Goal: Communication & Community: Share content

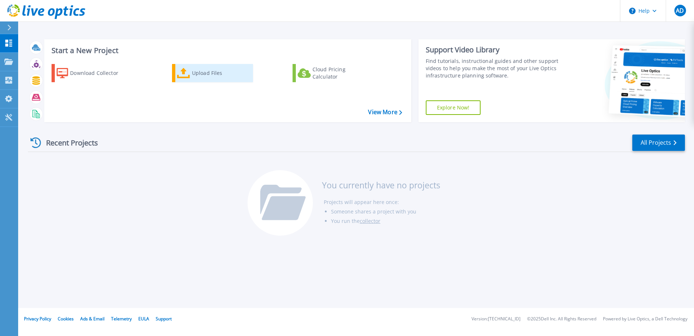
click at [208, 71] on div "Upload Files" at bounding box center [221, 73] width 58 height 15
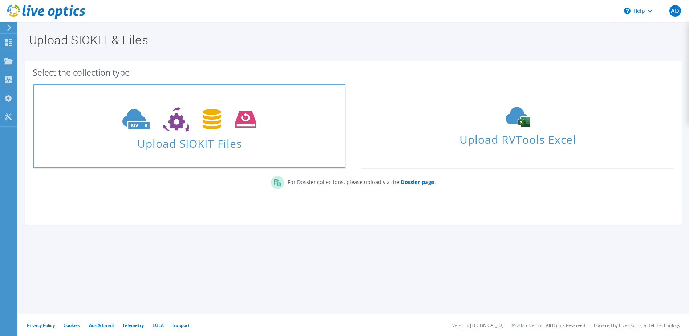
click at [226, 146] on span "Upload SIOKIT Files" at bounding box center [189, 141] width 312 height 16
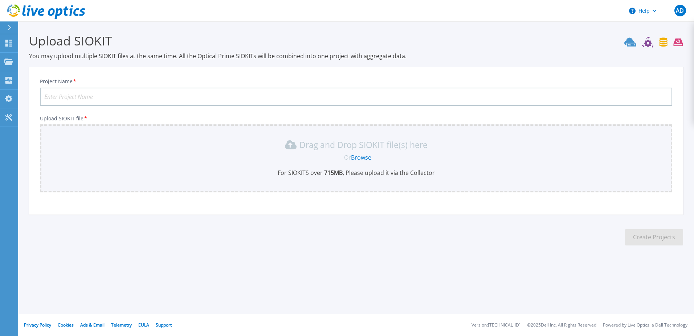
click at [96, 97] on input "Project Name *" at bounding box center [356, 97] width 633 height 18
click at [183, 98] on input "Project Name *" at bounding box center [356, 97] width 633 height 18
click at [115, 97] on input "Infra-Nutanix-Cluster1" at bounding box center [356, 97] width 633 height 18
type input "Infra-Nutanix-Bytel"
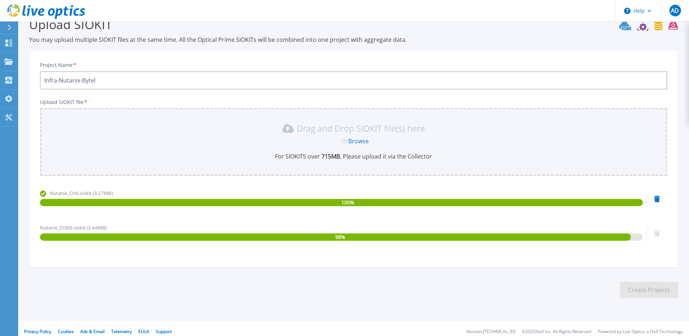
scroll to position [23, 0]
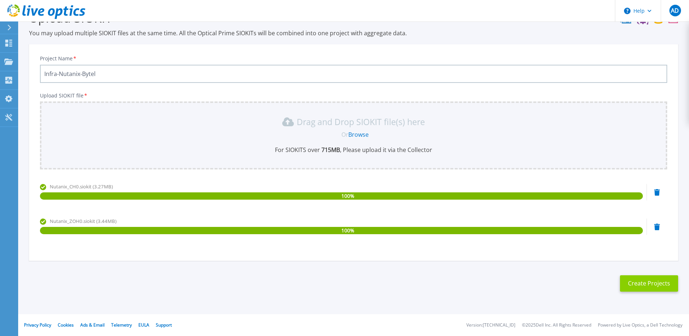
click at [644, 287] on button "Create Projects" at bounding box center [649, 283] width 58 height 16
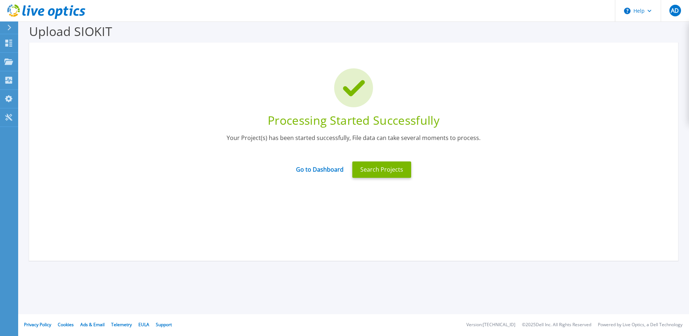
scroll to position [9, 0]
click at [318, 171] on link "Go to Dashboard" at bounding box center [320, 167] width 48 height 14
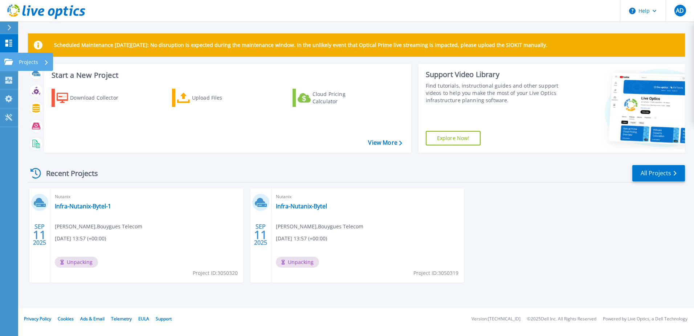
click at [41, 62] on div "Projects" at bounding box center [34, 62] width 30 height 19
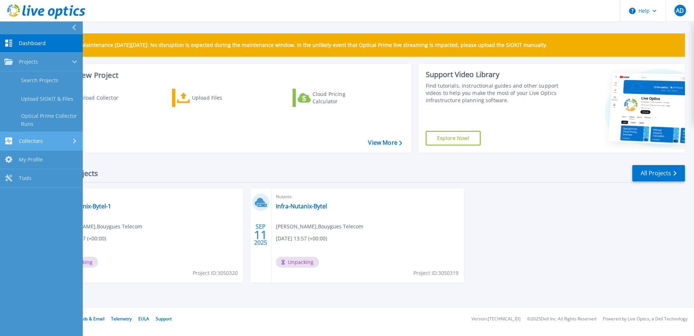
click at [57, 133] on link "Collectors Collectors" at bounding box center [41, 141] width 83 height 19
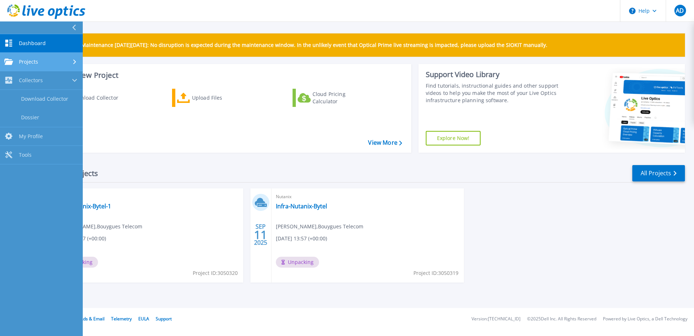
click at [60, 60] on div "Projects" at bounding box center [41, 61] width 74 height 7
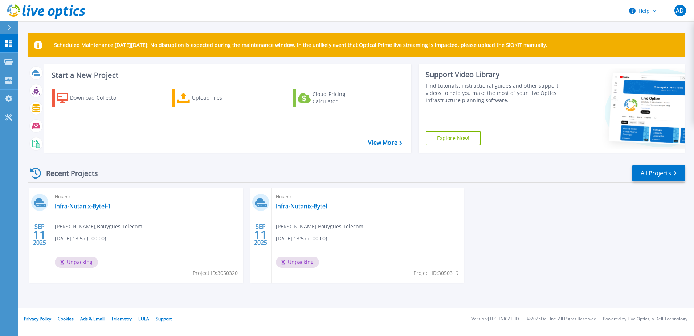
click at [543, 223] on div "SEP 11 2025 Nutanix Infra-Nutanix-Bytel-1 Albert DORAY , Bouygues Telecom 09/11…" at bounding box center [353, 242] width 663 height 109
click at [559, 245] on div "SEP 11 2025 Nutanix Infra-Nutanix-Bytel-1 Albert DORAY , Bouygues Telecom 09/11…" at bounding box center [353, 242] width 663 height 109
click at [37, 171] on icon at bounding box center [36, 173] width 11 height 11
click at [655, 175] on link "All Projects" at bounding box center [659, 173] width 53 height 16
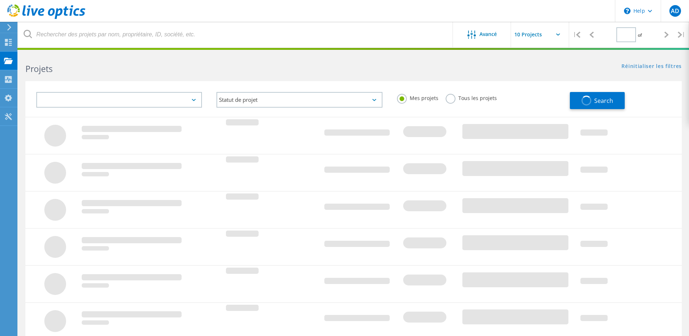
type input "1"
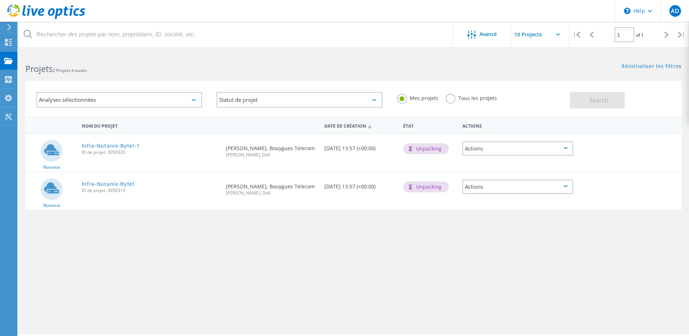
click at [519, 149] on div "Actions" at bounding box center [517, 148] width 111 height 14
click at [501, 256] on div "Nom du projet Date de création État Actions Nutanix Infra-Nutanix-Bytel-1 ID de…" at bounding box center [353, 211] width 656 height 189
click at [509, 187] on div "Actions" at bounding box center [517, 186] width 111 height 14
click at [510, 243] on div "Nom du projet Date de création État Actions Nutanix Infra-Nutanix-Bytel-1 ID de…" at bounding box center [353, 211] width 656 height 189
click at [101, 97] on div "Analyses sélectionnées" at bounding box center [119, 100] width 166 height 16
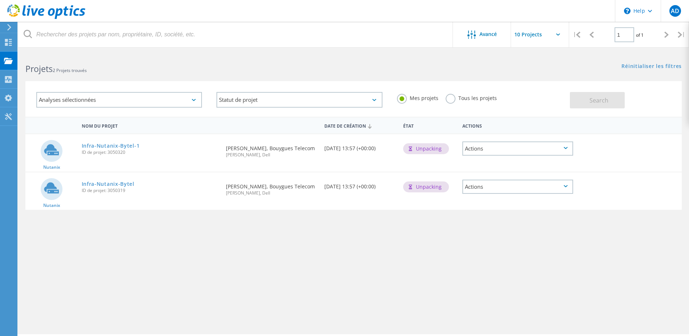
click at [151, 72] on h2 "Projets 2 Projets trouvés" at bounding box center [185, 69] width 321 height 12
click at [144, 100] on div "Analyses sélectionnées" at bounding box center [119, 100] width 166 height 16
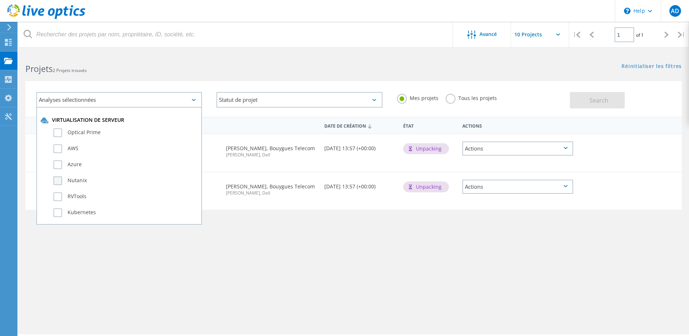
click at [61, 178] on label "Nutanix" at bounding box center [125, 180] width 144 height 9
click at [0, 0] on input "Nutanix" at bounding box center [0, 0] width 0 height 0
click at [179, 79] on div "Analyses sélectionnées 1 Virtualisation de serveur Optical Prime AWS Azure Nuta…" at bounding box center [353, 94] width 671 height 45
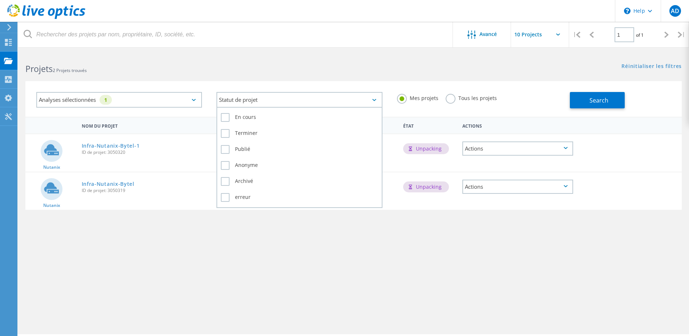
click at [248, 97] on div "Statut de projet" at bounding box center [299, 100] width 166 height 16
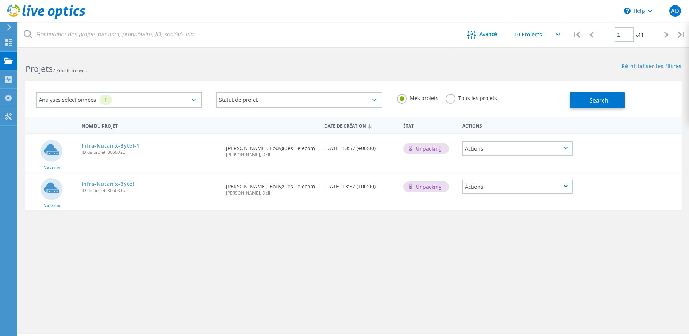
click at [283, 80] on div "Analyses sélectionnées 1 Statut de projet En cours Terminer Publié Anonyme Arch…" at bounding box center [353, 94] width 671 height 45
click at [441, 279] on div "Nom du projet Date de création État Actions Nutanix Infra-Nutanix-Bytel-1 ID de…" at bounding box center [353, 211] width 656 height 189
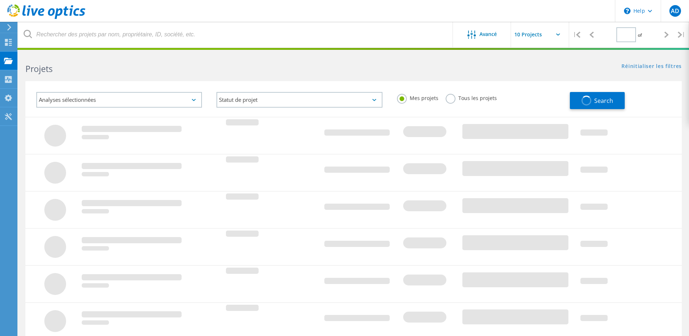
type input "1"
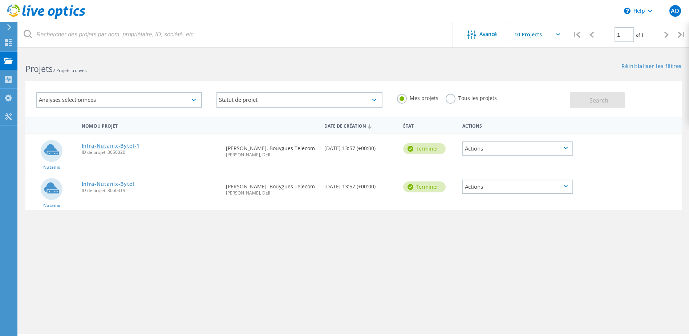
click at [112, 145] on link "Infra-Nutanix-Bytel-1" at bounding box center [111, 145] width 58 height 5
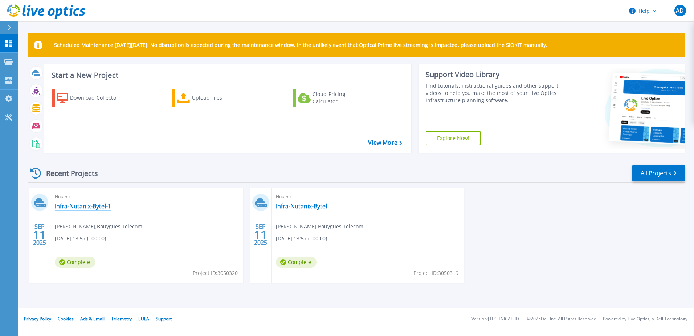
click at [79, 206] on link "Infra-Nutanix-Bytel-1" at bounding box center [83, 205] width 56 height 7
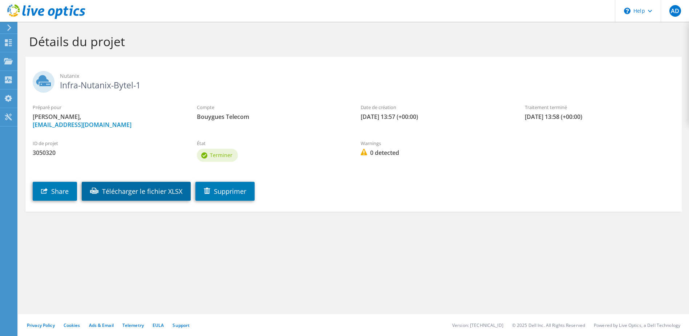
click at [131, 194] on link "Télécharger le fichier XLSX" at bounding box center [136, 191] width 109 height 19
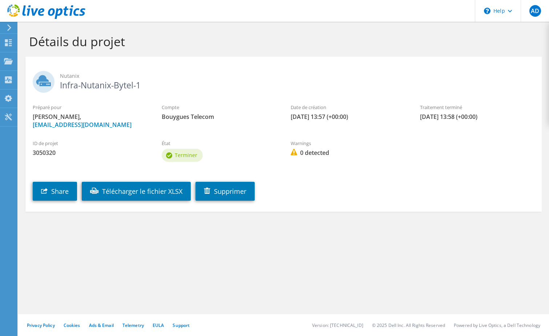
click at [11, 30] on icon at bounding box center [9, 27] width 5 height 7
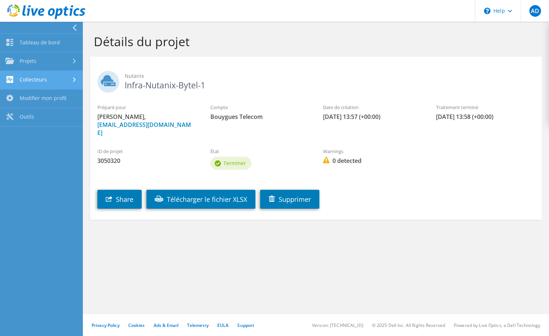
click at [63, 80] on link "Collecteurs" at bounding box center [41, 80] width 83 height 19
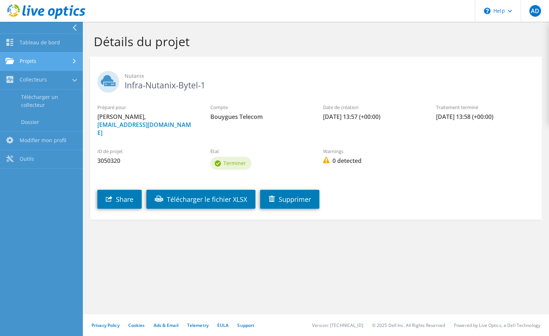
click at [68, 66] on link "Projets" at bounding box center [41, 61] width 83 height 19
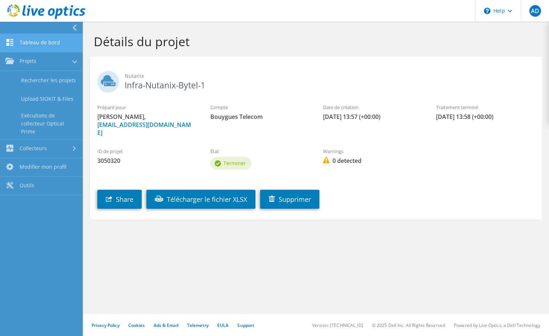
click at [50, 44] on link "Tableau de bord" at bounding box center [41, 43] width 83 height 19
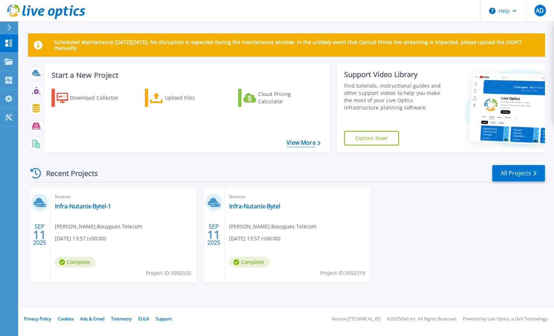
click at [297, 141] on link "View More" at bounding box center [304, 142] width 34 height 7
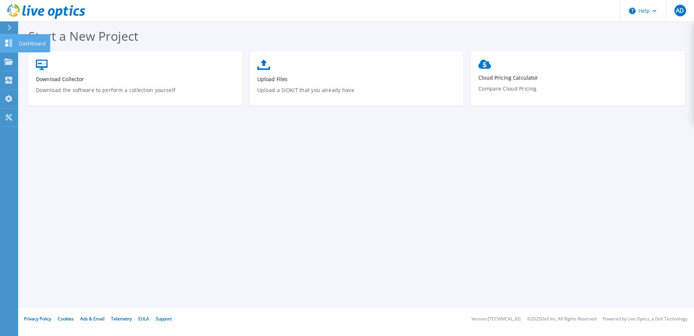
click at [8, 44] on icon at bounding box center [8, 43] width 7 height 7
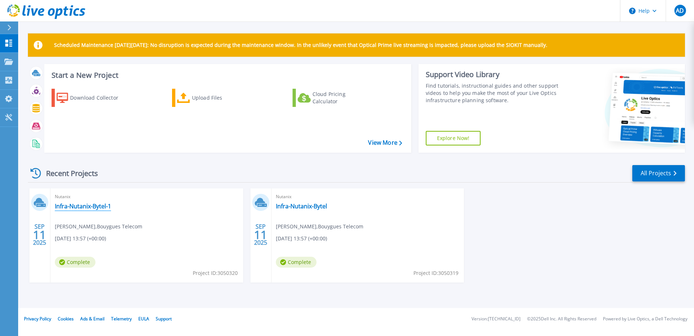
click at [96, 204] on link "Infra-Nutanix-Bytel-1" at bounding box center [83, 205] width 56 height 7
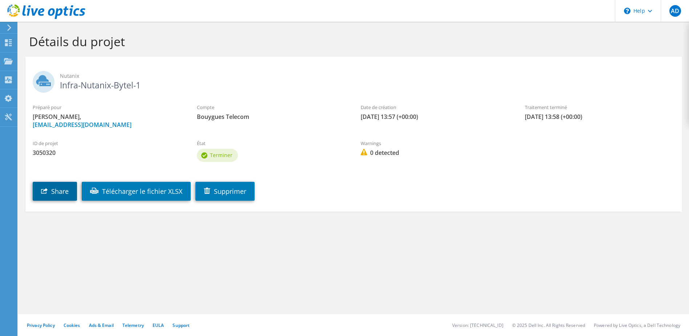
click at [63, 189] on link "Share" at bounding box center [55, 191] width 44 height 19
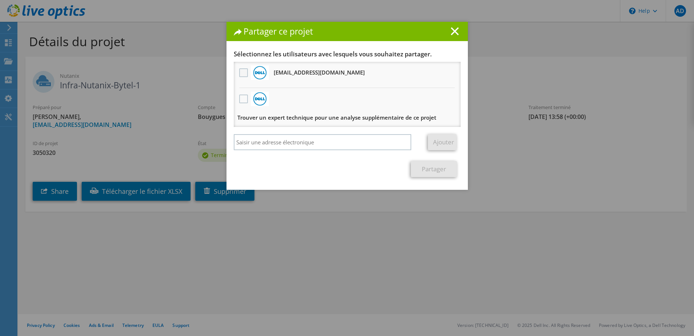
click at [242, 73] on label at bounding box center [244, 72] width 11 height 9
click at [0, 0] on input "checkbox" at bounding box center [0, 0] width 0 height 0
click at [416, 169] on link "Partager" at bounding box center [434, 169] width 46 height 16
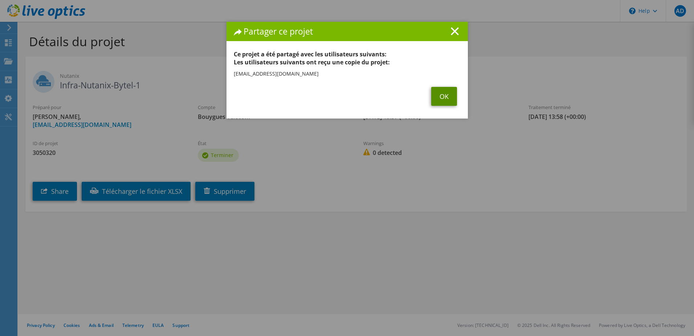
click at [438, 98] on link "OK" at bounding box center [444, 96] width 26 height 19
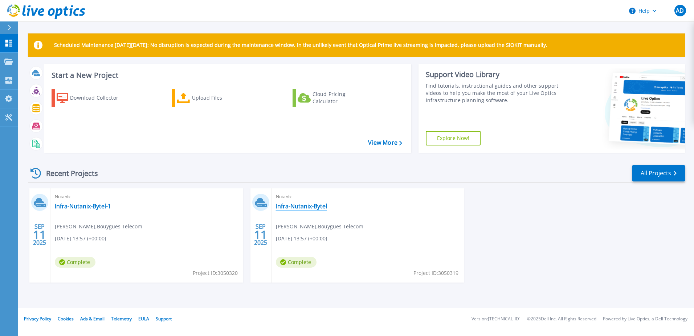
click at [313, 206] on link "Infra-Nutanix-Bytel" at bounding box center [301, 205] width 51 height 7
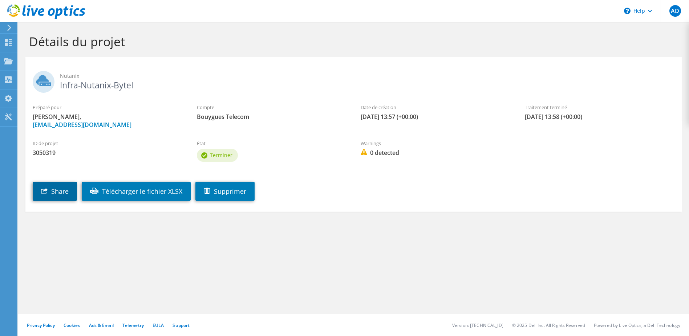
click at [51, 194] on link "Share" at bounding box center [55, 191] width 44 height 19
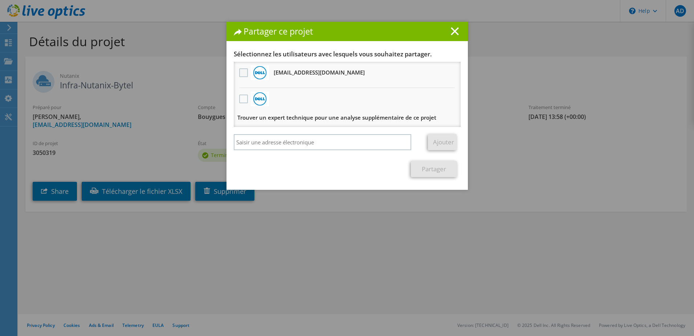
click at [239, 72] on label at bounding box center [244, 72] width 11 height 9
click at [0, 0] on input "checkbox" at bounding box center [0, 0] width 0 height 0
click at [435, 169] on link "Partager" at bounding box center [434, 169] width 46 height 16
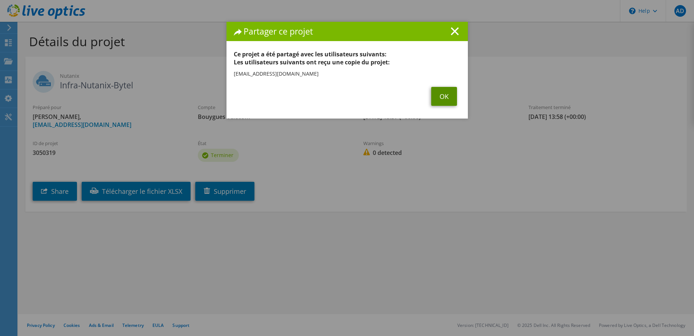
click at [438, 104] on link "OK" at bounding box center [444, 96] width 26 height 19
